Goal: Browse casually

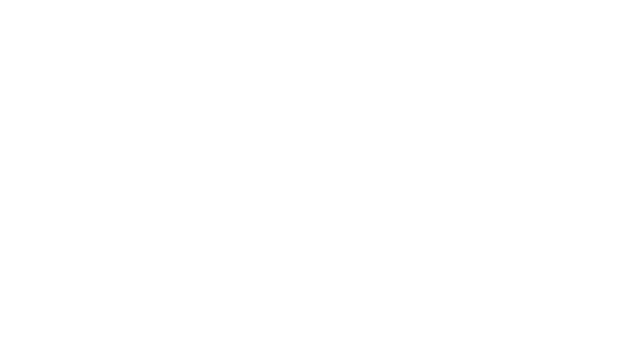
click at [126, 126] on div at bounding box center [308, 65] width 605 height 130
click at [118, 62] on div at bounding box center [308, 65] width 605 height 130
